Goal: Information Seeking & Learning: Learn about a topic

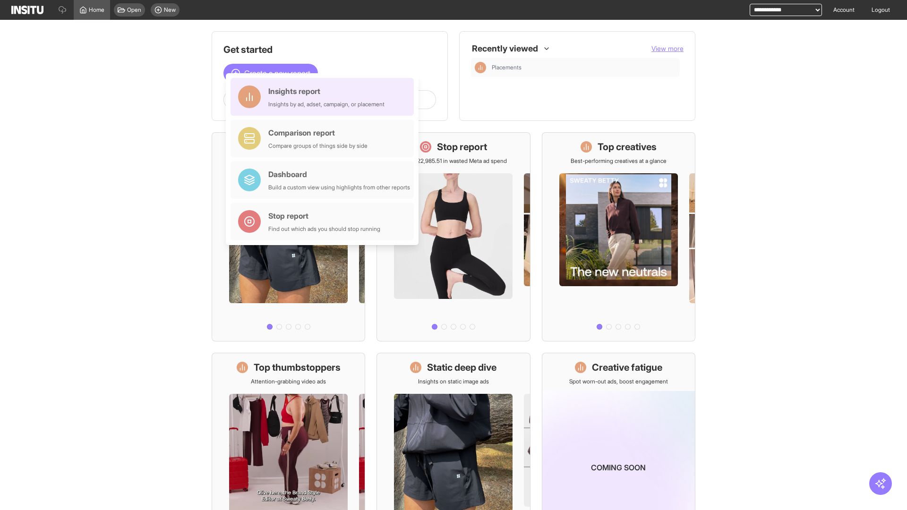
click at [324, 97] on div "Insights report Insights by ad, adset, campaign, or placement" at bounding box center [326, 96] width 116 height 23
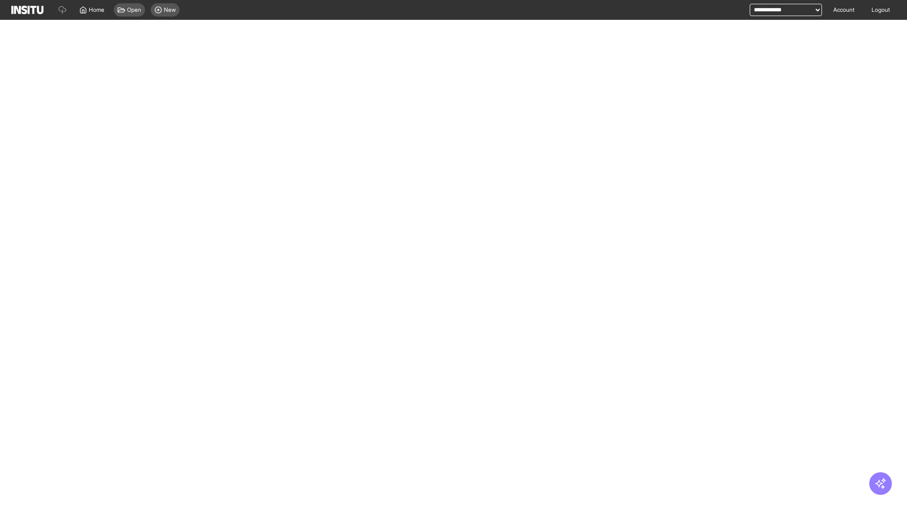
select select "**"
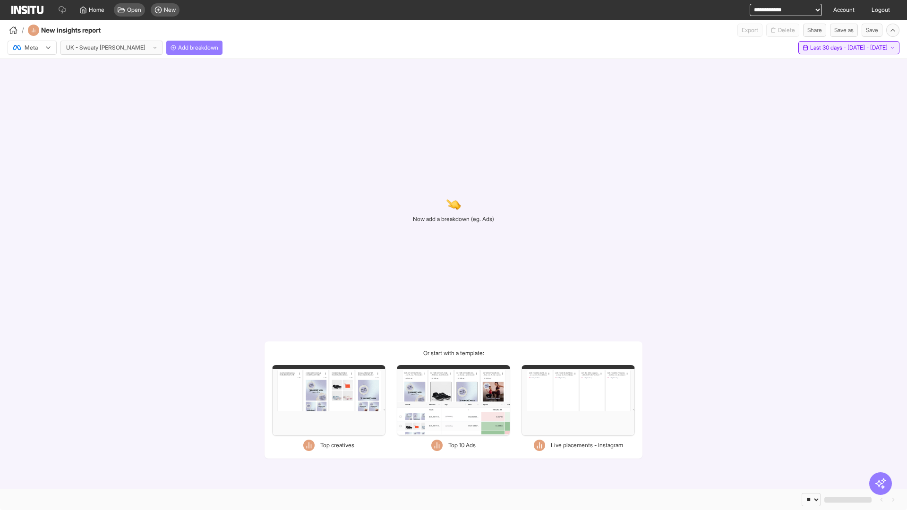
click at [828, 48] on span "Last 30 days - [DATE] - [DATE]" at bounding box center [848, 48] width 77 height 8
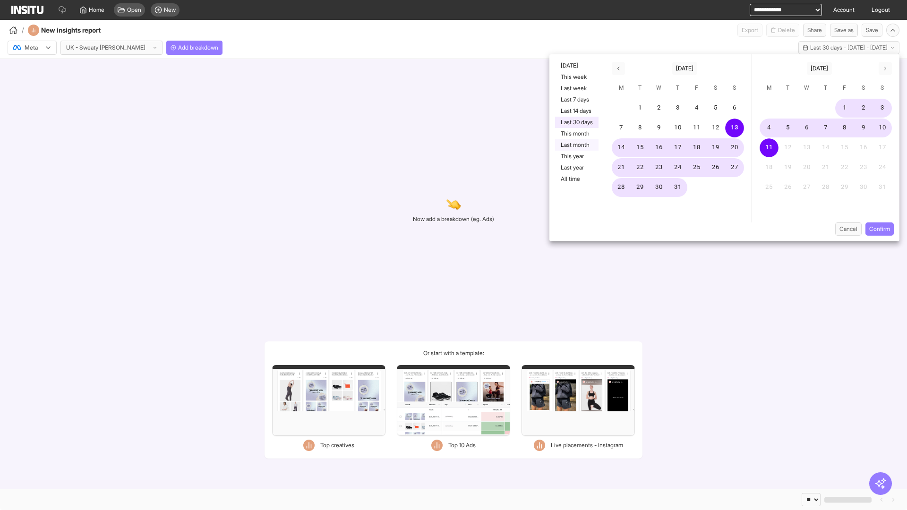
click at [576, 145] on button "Last month" at bounding box center [576, 144] width 43 height 11
